Goal: Task Accomplishment & Management: Use online tool/utility

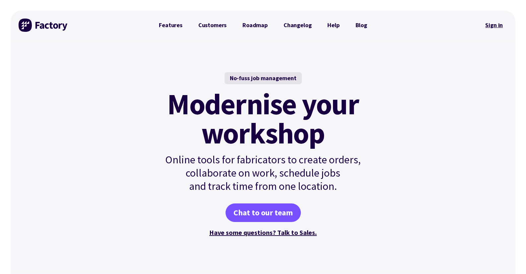
drag, startPoint x: 488, startPoint y: 23, endPoint x: 484, endPoint y: 29, distance: 6.6
click at [488, 24] on link "Sign in" at bounding box center [494, 25] width 27 height 15
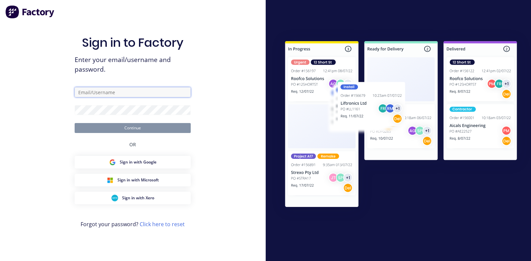
click at [109, 92] on input "text" at bounding box center [133, 92] width 116 height 10
type input "tim.lockrey@shedworld.net.au"
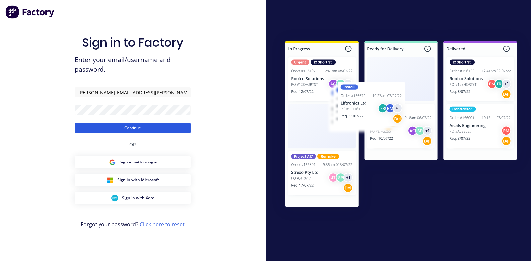
click at [137, 130] on button "Continue" at bounding box center [133, 128] width 116 height 10
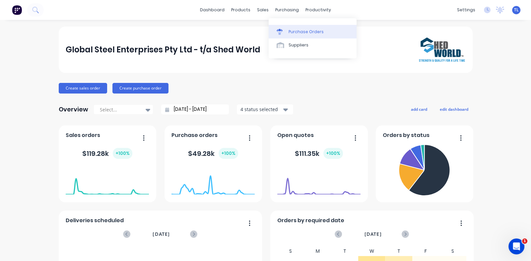
click at [305, 33] on div "Purchase Orders" at bounding box center [306, 32] width 35 height 6
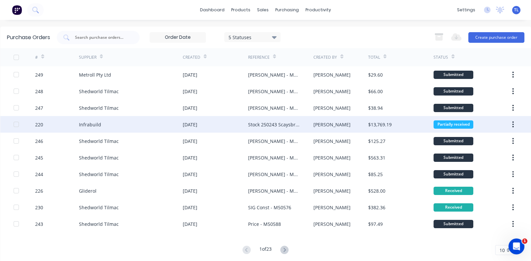
click at [38, 122] on div "220" at bounding box center [39, 124] width 8 height 7
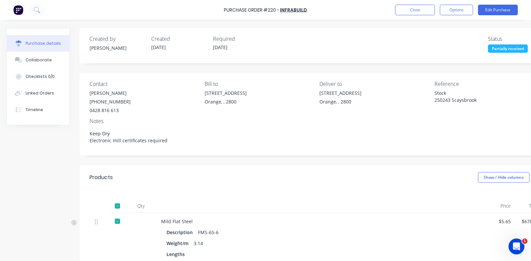
type textarea "x"
click at [29, 60] on div "Collaborate" at bounding box center [39, 60] width 26 height 6
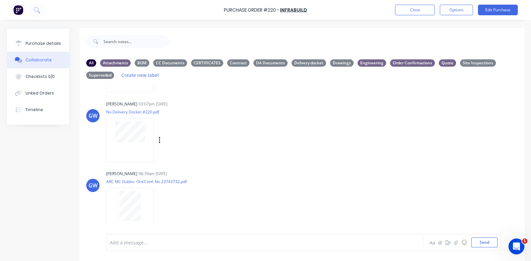
scroll to position [64, 0]
click at [297, 64] on div "Delivery docket" at bounding box center [309, 62] width 35 height 7
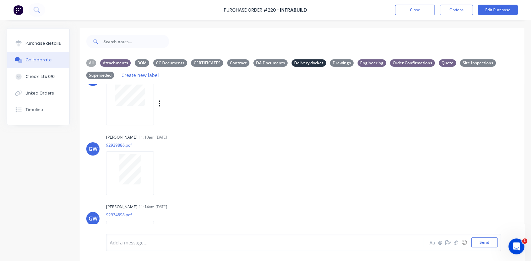
scroll to position [0, 0]
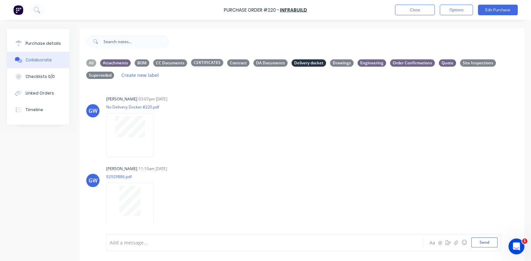
click at [208, 63] on div "CERTIFICATES" at bounding box center [207, 62] width 32 height 7
click at [303, 62] on div "Delivery docket" at bounding box center [309, 62] width 35 height 7
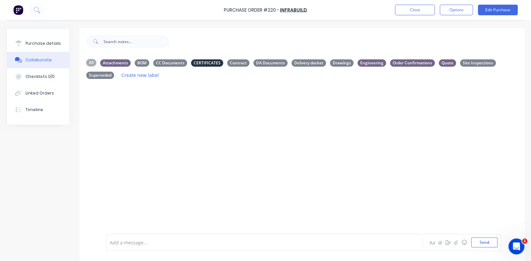
click at [89, 64] on div "All" at bounding box center [91, 62] width 10 height 7
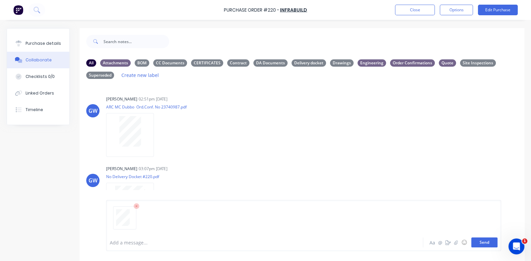
click at [479, 245] on button "Send" at bounding box center [485, 243] width 26 height 10
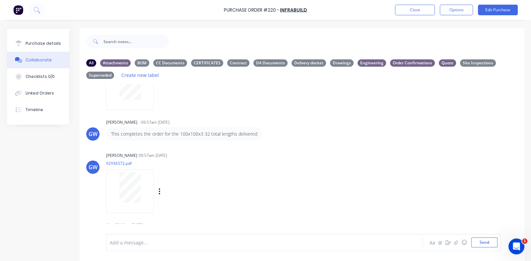
scroll to position [432, 0]
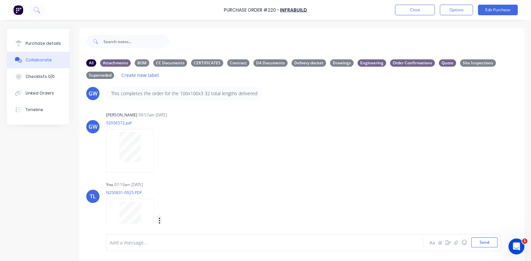
click at [159, 220] on icon "button" at bounding box center [160, 221] width 2 height 8
click at [181, 205] on button "Labels" at bounding box center [203, 206] width 75 height 15
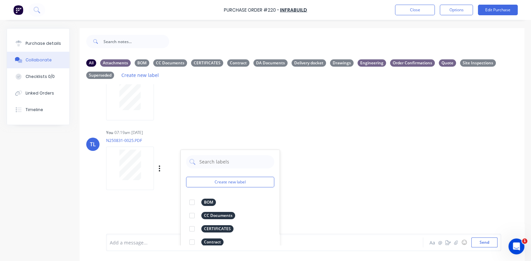
scroll to position [534, 0]
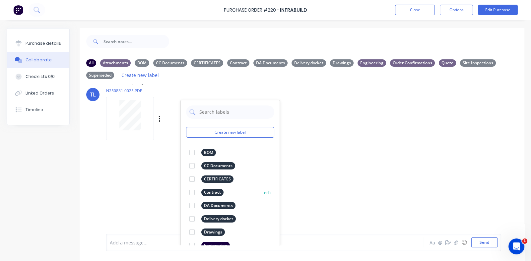
drag, startPoint x: 193, startPoint y: 178, endPoint x: 194, endPoint y: 185, distance: 7.4
click at [193, 178] on div at bounding box center [192, 179] width 13 height 13
click at [351, 159] on div "GW Greg White 02:51pm 01/10/25 ARC MC Dubbo Ord.Conf. No 23740987.pdf Labels Do…" at bounding box center [302, 164] width 445 height 161
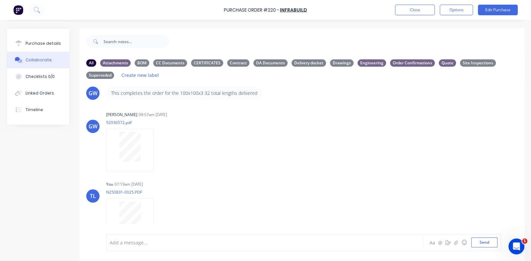
scroll to position [432, 0]
click at [207, 63] on div "CERTIFICATES" at bounding box center [207, 62] width 32 height 7
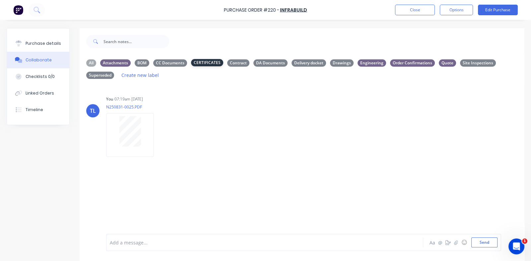
scroll to position [0, 0]
click at [420, 10] on button "Close" at bounding box center [415, 10] width 40 height 11
